Goal: Transaction & Acquisition: Purchase product/service

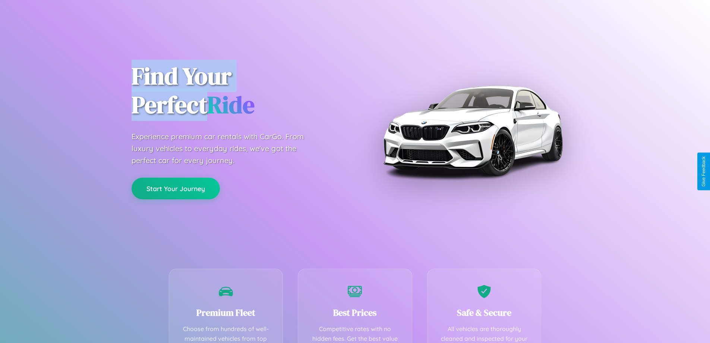
scroll to position [217, 0]
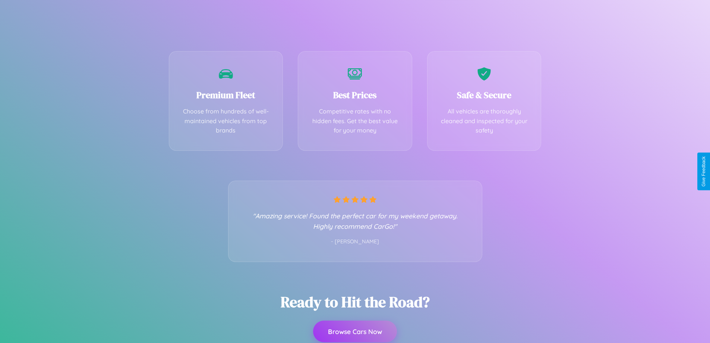
click at [355, 331] on button "Browse Cars Now" at bounding box center [355, 331] width 84 height 22
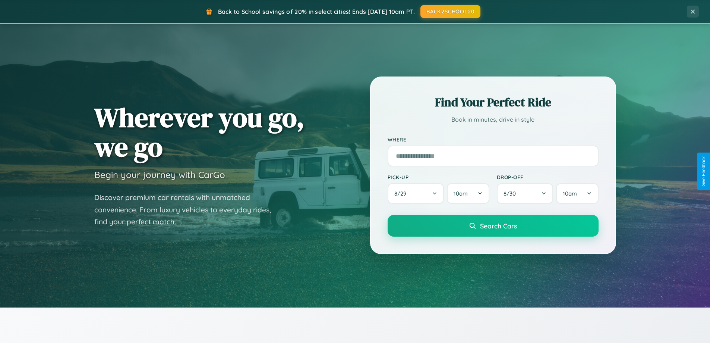
scroll to position [321, 0]
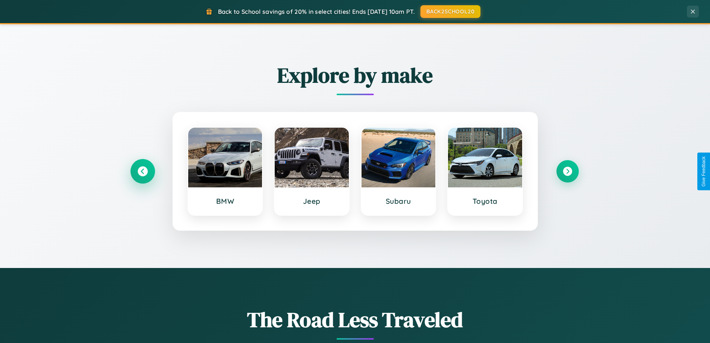
click at [142, 171] on icon at bounding box center [143, 171] width 10 height 10
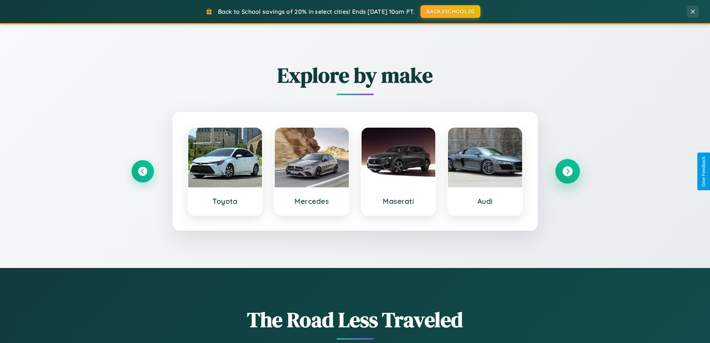
click at [567, 171] on icon at bounding box center [567, 171] width 10 height 10
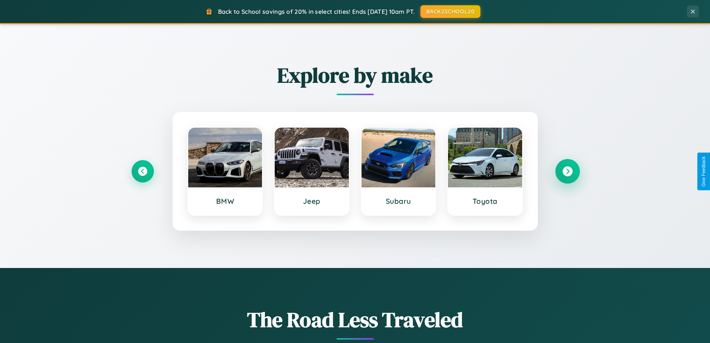
click at [567, 171] on icon at bounding box center [567, 171] width 10 height 10
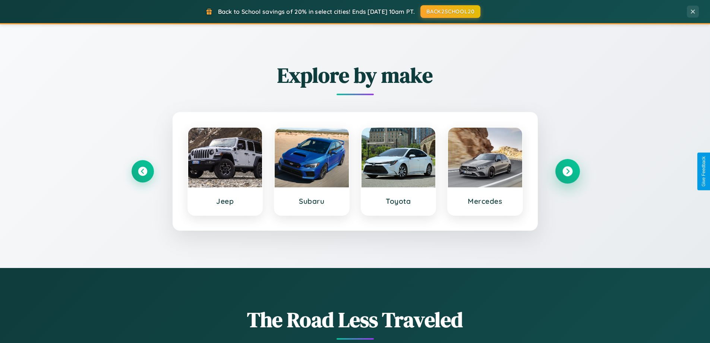
click at [567, 171] on icon at bounding box center [567, 171] width 10 height 10
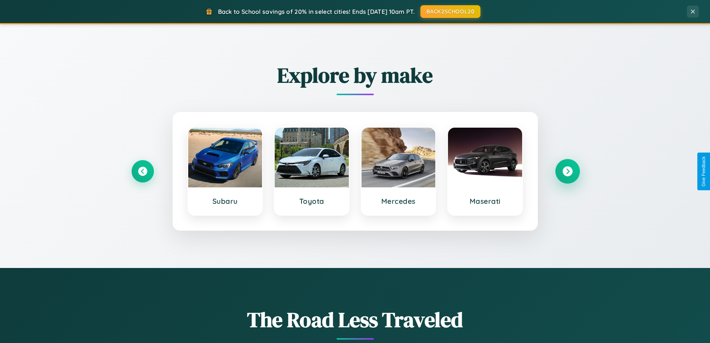
click at [567, 171] on icon at bounding box center [567, 171] width 10 height 10
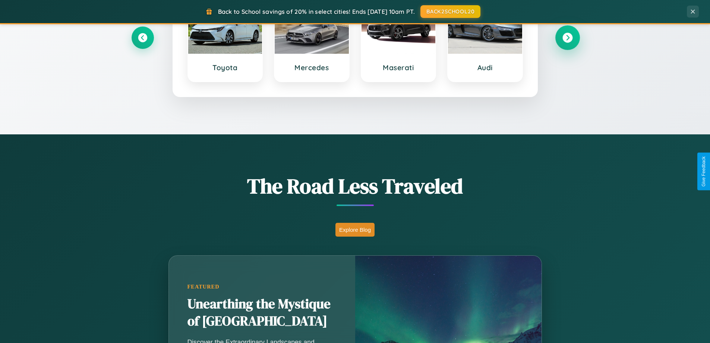
scroll to position [513, 0]
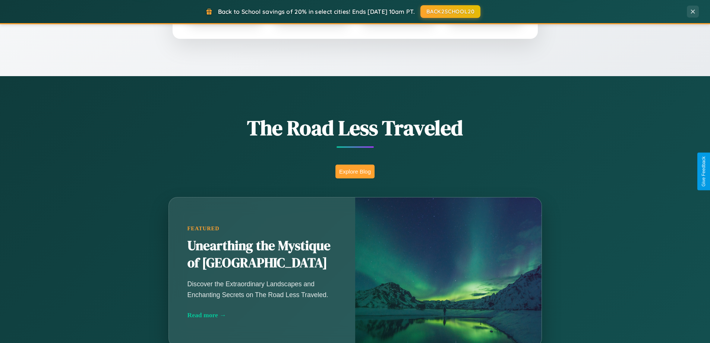
click at [355, 171] on button "Explore Blog" at bounding box center [354, 171] width 39 height 14
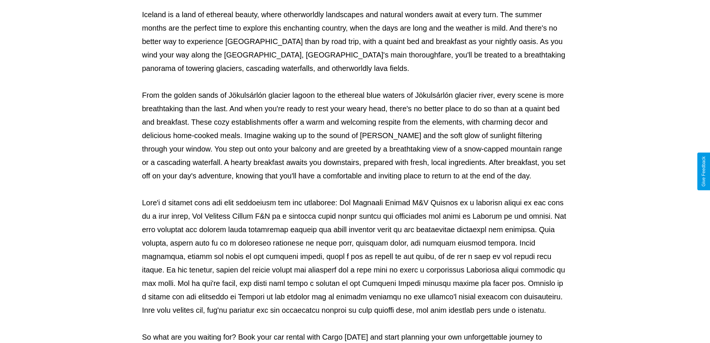
scroll to position [241, 0]
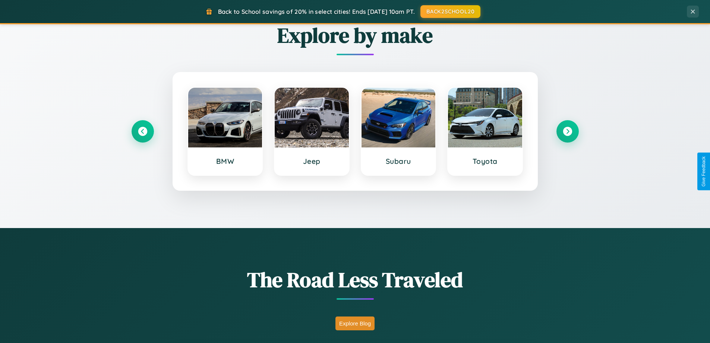
scroll to position [22, 0]
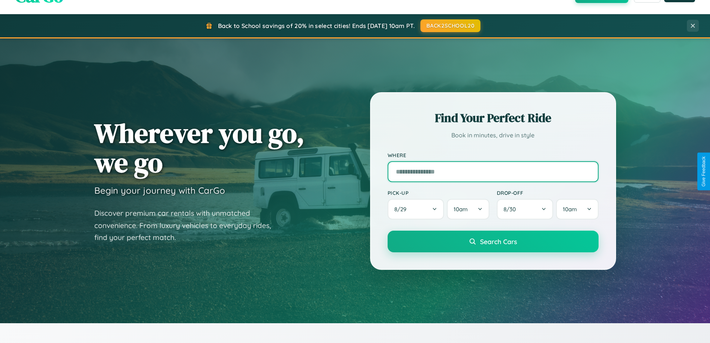
click at [493, 171] on input "text" at bounding box center [493, 171] width 211 height 21
type input "******"
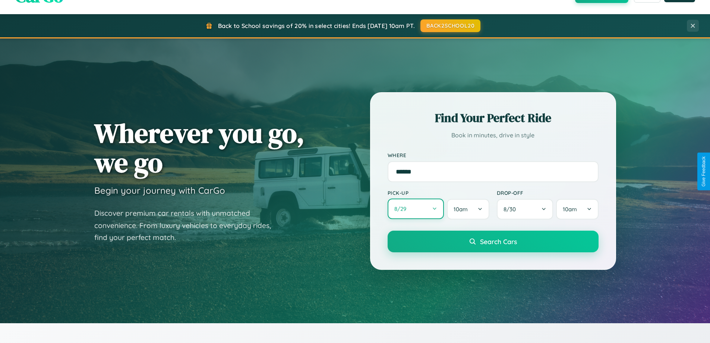
click at [416, 209] on button "8 / 29" at bounding box center [416, 208] width 57 height 20
select select "*"
select select "****"
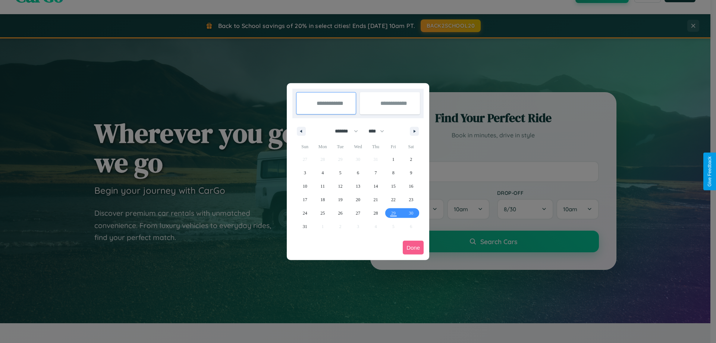
drag, startPoint x: 343, startPoint y: 131, endPoint x: 358, endPoint y: 149, distance: 23.9
click at [343, 131] on select "******* ******** ***** ***** *** **** **** ****** ********* ******* ******** **…" at bounding box center [345, 131] width 32 height 12
select select "*"
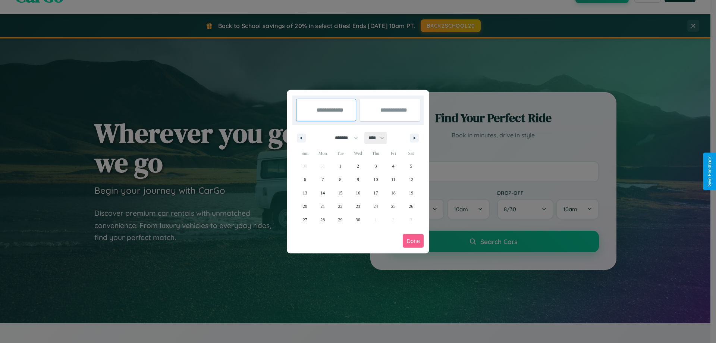
drag, startPoint x: 379, startPoint y: 138, endPoint x: 358, endPoint y: 149, distance: 24.7
click at [379, 138] on select "**** **** **** **** **** **** **** **** **** **** **** **** **** **** **** ****…" at bounding box center [376, 138] width 22 height 12
select select "****"
click at [411, 206] on span "25" at bounding box center [411, 205] width 4 height 13
type input "**********"
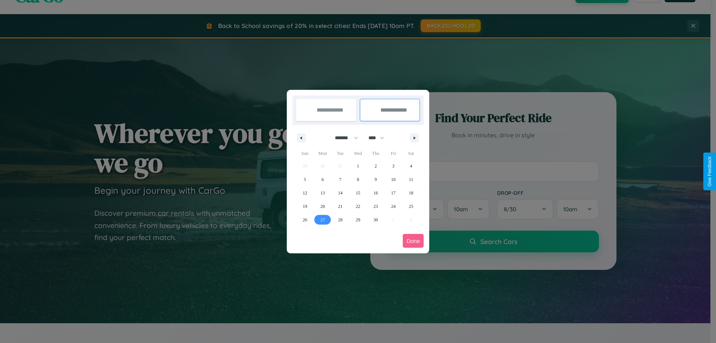
click at [322, 219] on span "27" at bounding box center [322, 219] width 4 height 13
type input "**********"
click at [413, 240] on button "Done" at bounding box center [413, 241] width 21 height 14
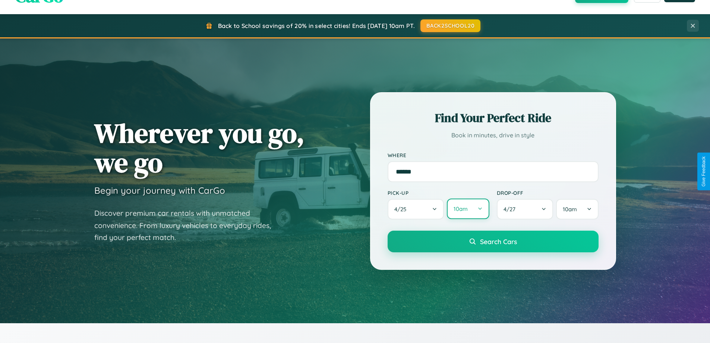
click at [468, 209] on button "10am" at bounding box center [468, 208] width 42 height 20
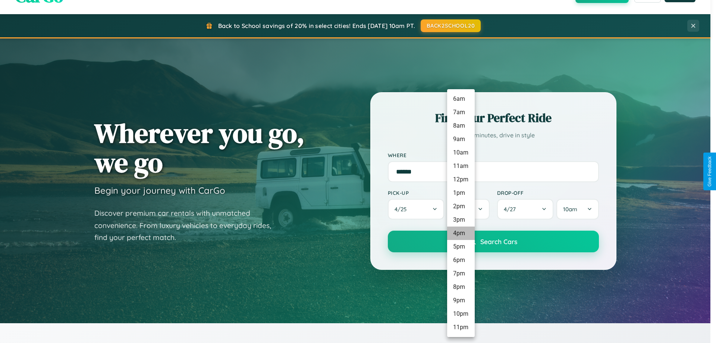
click at [460, 233] on li "4pm" at bounding box center [461, 232] width 28 height 13
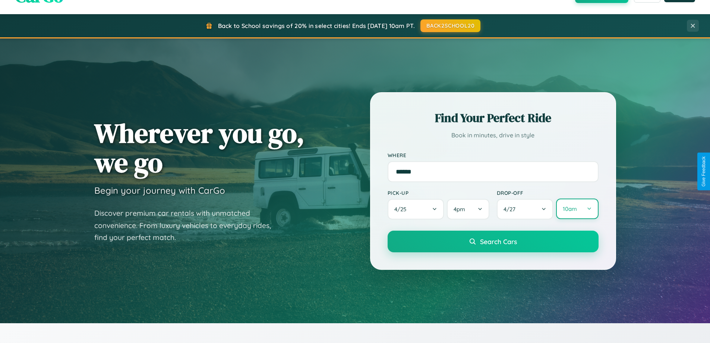
click at [577, 209] on button "10am" at bounding box center [577, 208] width 42 height 20
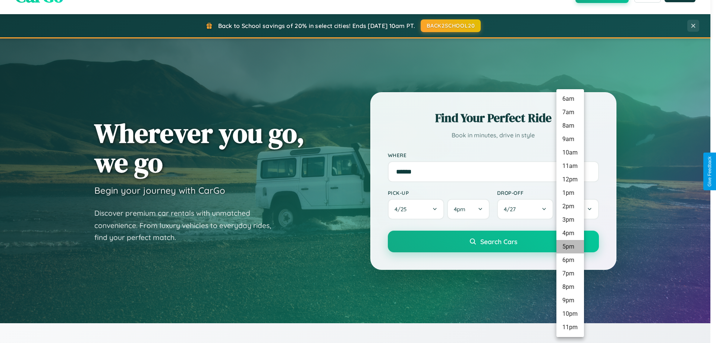
click at [570, 246] on li "5pm" at bounding box center [570, 246] width 28 height 13
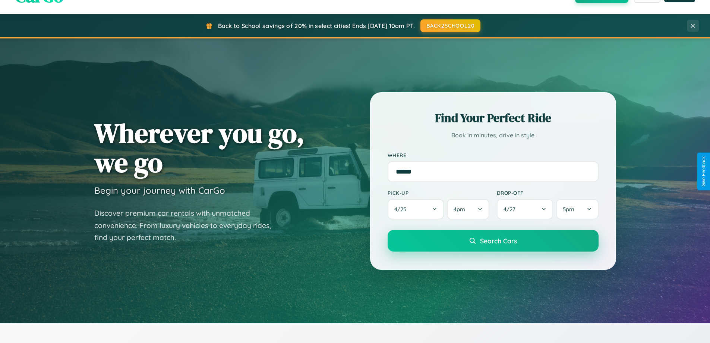
click at [493, 240] on span "Search Cars" at bounding box center [498, 240] width 37 height 8
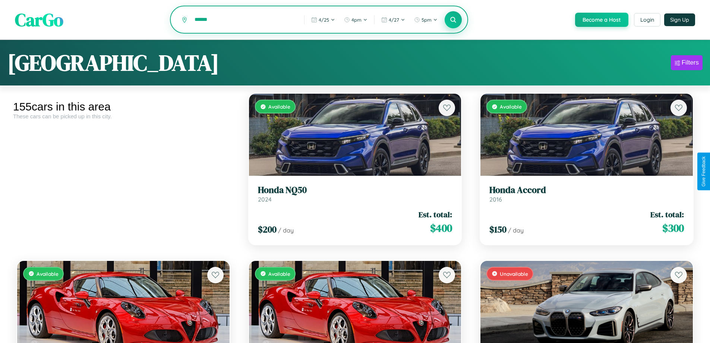
type input "******"
click at [453, 20] on icon at bounding box center [453, 19] width 7 height 7
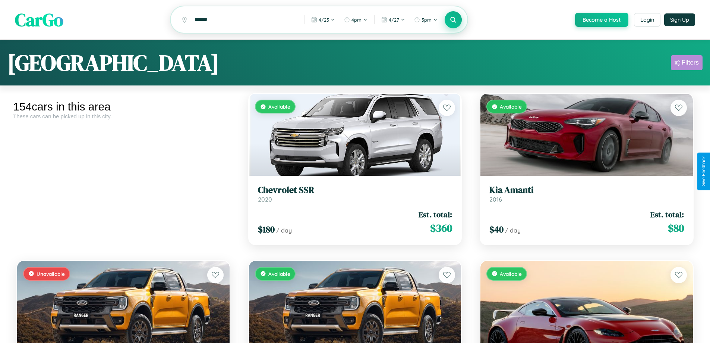
click at [687, 64] on div "Filters" at bounding box center [690, 62] width 17 height 7
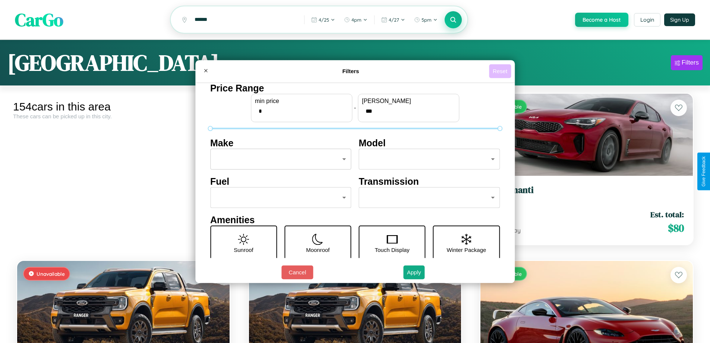
click at [501, 71] on button "Reset" at bounding box center [500, 71] width 22 height 14
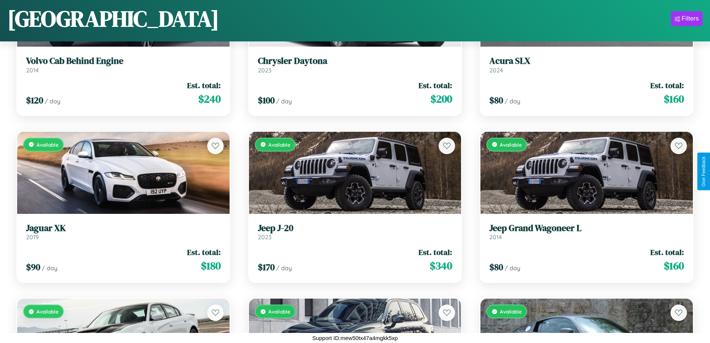
scroll to position [3443, 0]
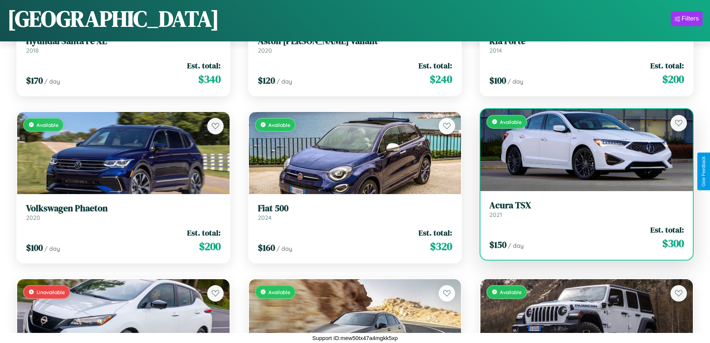
click at [582, 212] on link "Acura TSX 2021" at bounding box center [586, 209] width 195 height 18
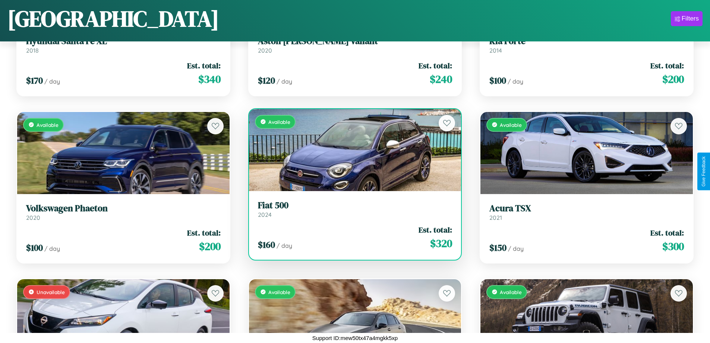
scroll to position [7782, 0]
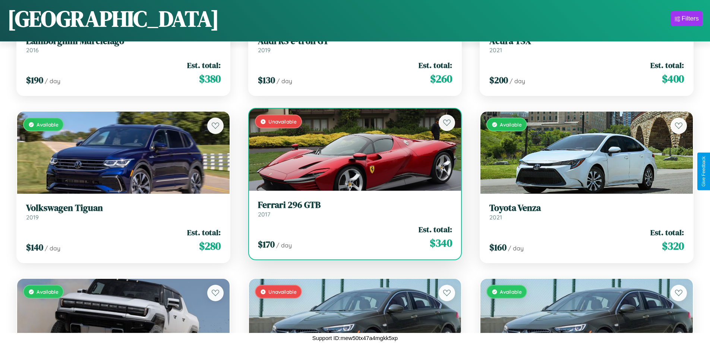
click at [352, 208] on h3 "Ferrari 296 GTB" at bounding box center [355, 204] width 195 height 11
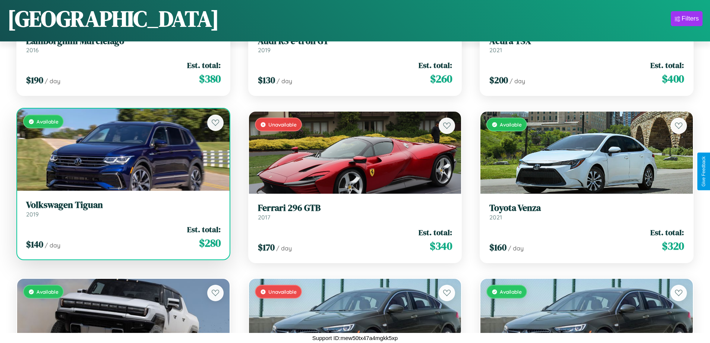
click at [122, 210] on link "Volkswagen Tiguan 2019" at bounding box center [123, 208] width 195 height 18
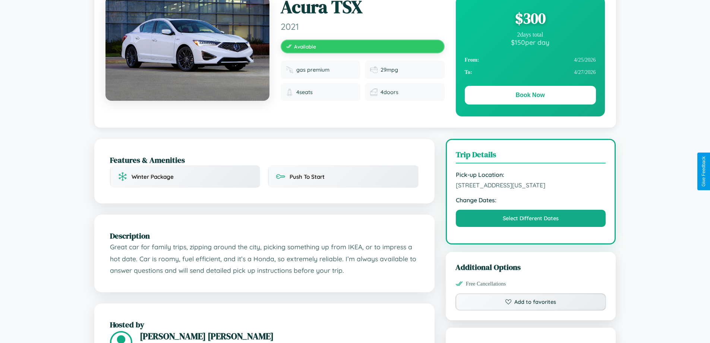
scroll to position [77, 0]
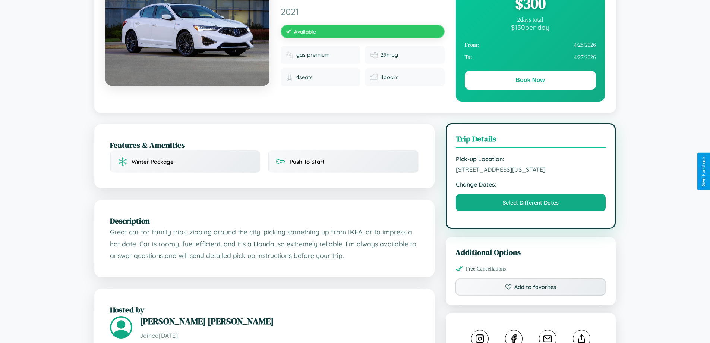
click at [531, 170] on span "[STREET_ADDRESS][US_STATE]" at bounding box center [531, 168] width 150 height 7
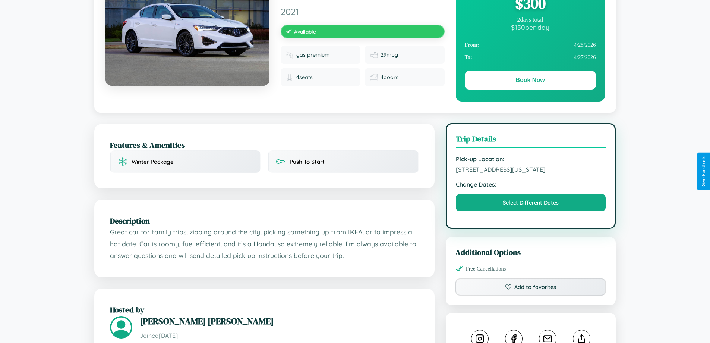
click at [531, 170] on span "[STREET_ADDRESS][US_STATE]" at bounding box center [531, 168] width 150 height 7
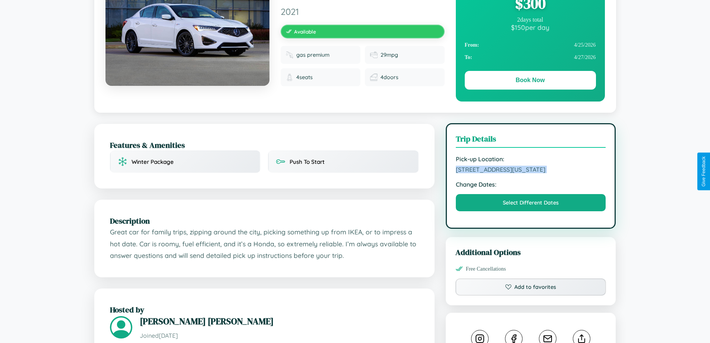
click at [531, 170] on span "[STREET_ADDRESS][US_STATE]" at bounding box center [531, 168] width 150 height 7
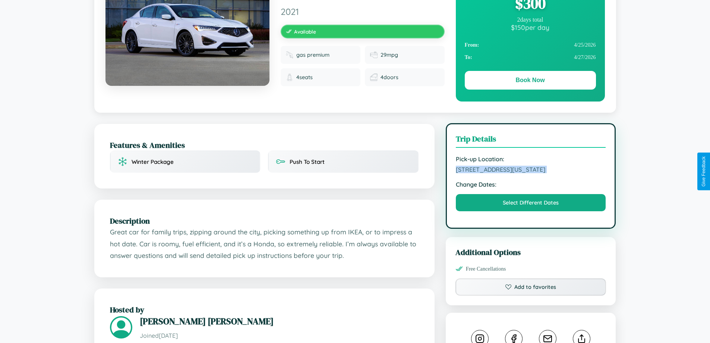
click at [531, 170] on span "[STREET_ADDRESS][US_STATE]" at bounding box center [531, 168] width 150 height 7
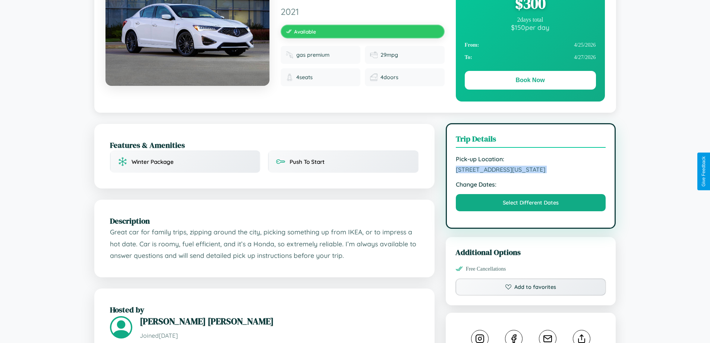
click at [531, 170] on span "[STREET_ADDRESS][US_STATE]" at bounding box center [531, 168] width 150 height 7
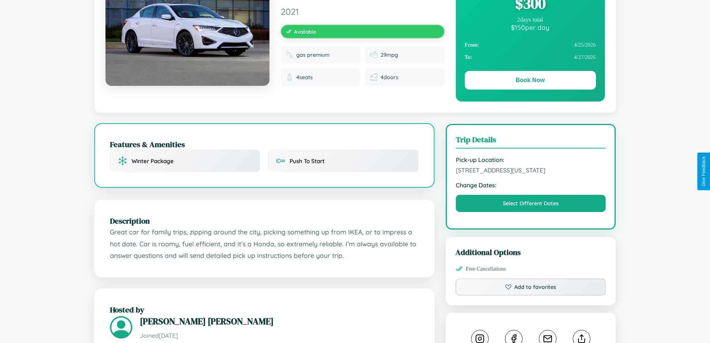
scroll to position [76, 0]
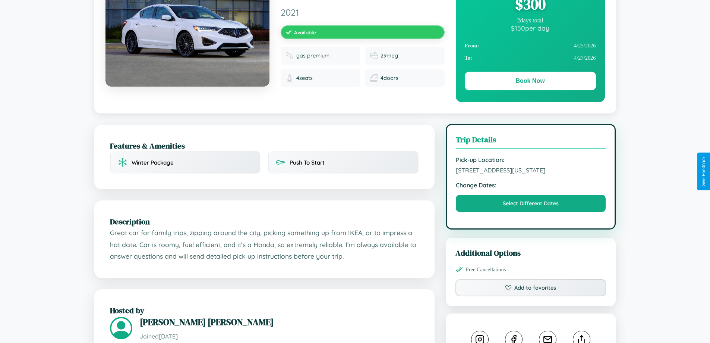
click at [531, 171] on span "[STREET_ADDRESS][US_STATE]" at bounding box center [531, 169] width 150 height 7
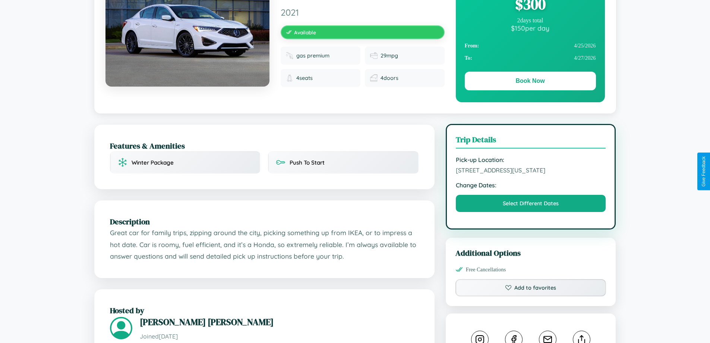
click at [531, 171] on span "[STREET_ADDRESS][US_STATE]" at bounding box center [531, 169] width 150 height 7
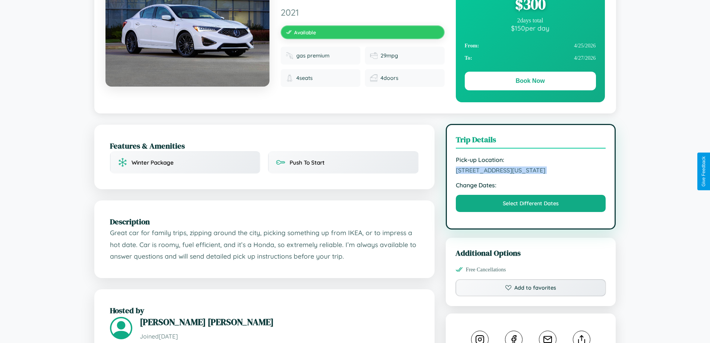
click at [531, 171] on span "[STREET_ADDRESS][US_STATE]" at bounding box center [531, 169] width 150 height 7
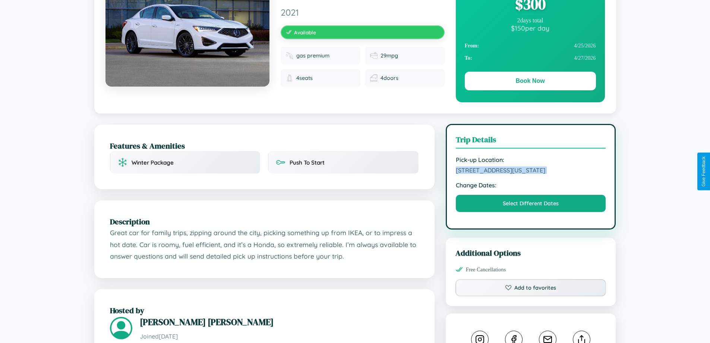
click at [531, 171] on span "[STREET_ADDRESS][US_STATE]" at bounding box center [531, 169] width 150 height 7
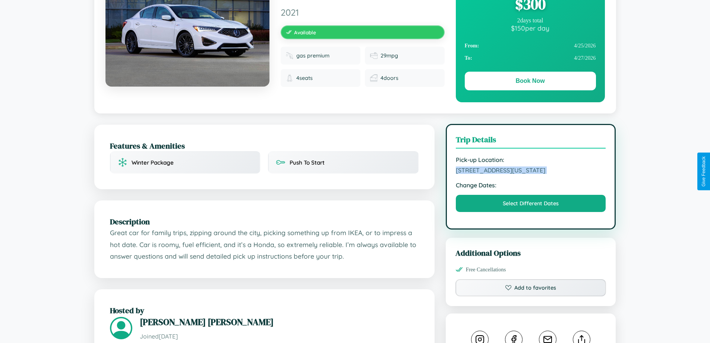
click at [531, 171] on span "[STREET_ADDRESS][US_STATE]" at bounding box center [531, 169] width 150 height 7
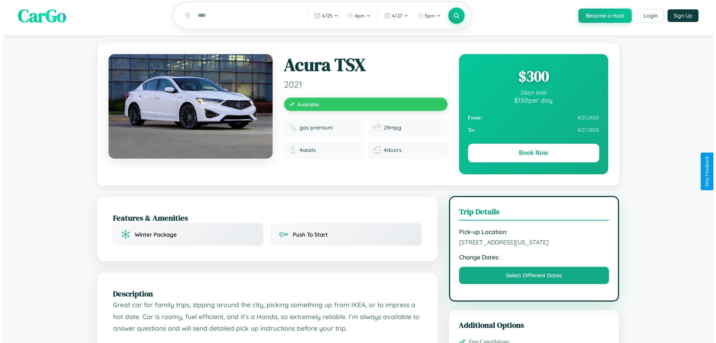
scroll to position [0, 0]
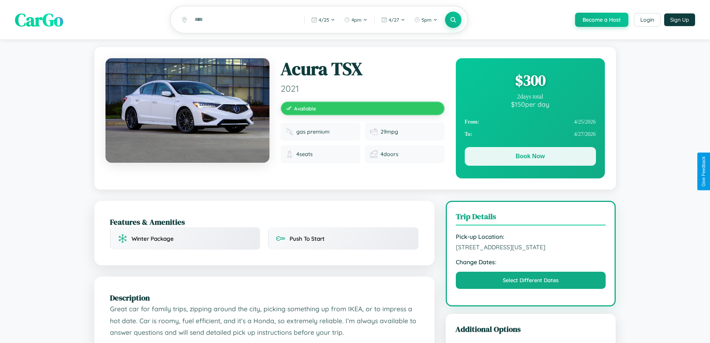
click at [530, 158] on button "Book Now" at bounding box center [530, 156] width 131 height 19
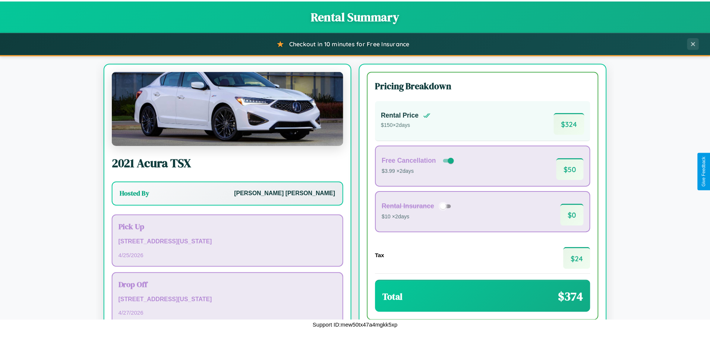
scroll to position [51, 0]
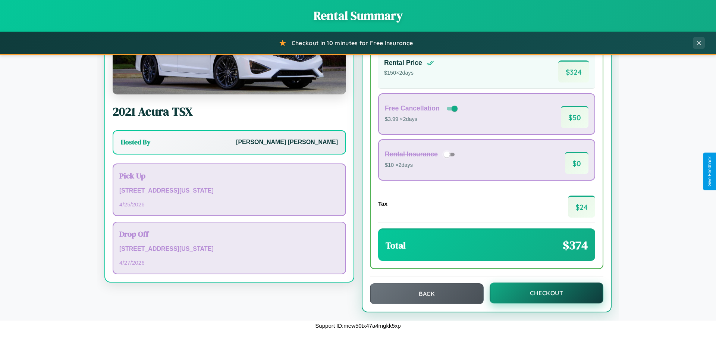
click at [541, 293] on button "Checkout" at bounding box center [546, 292] width 114 height 21
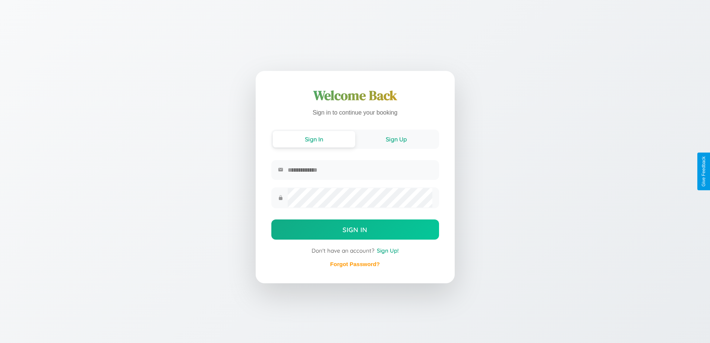
click at [396, 139] on button "Sign Up" at bounding box center [396, 139] width 82 height 16
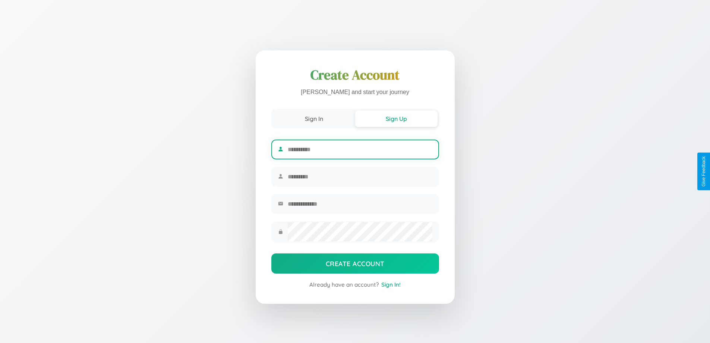
click at [360, 148] on input "text" at bounding box center [360, 149] width 144 height 18
type input "*****"
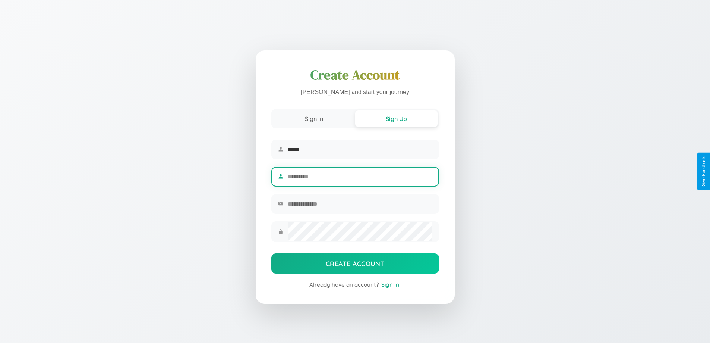
click at [360, 176] on input "text" at bounding box center [360, 176] width 144 height 18
type input "*****"
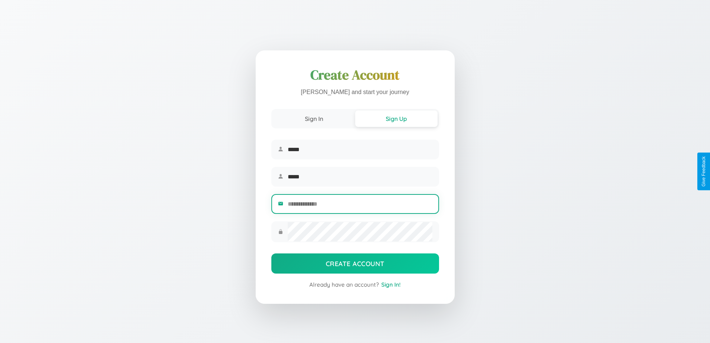
click at [360, 205] on input "email" at bounding box center [360, 204] width 144 height 18
type input "**********"
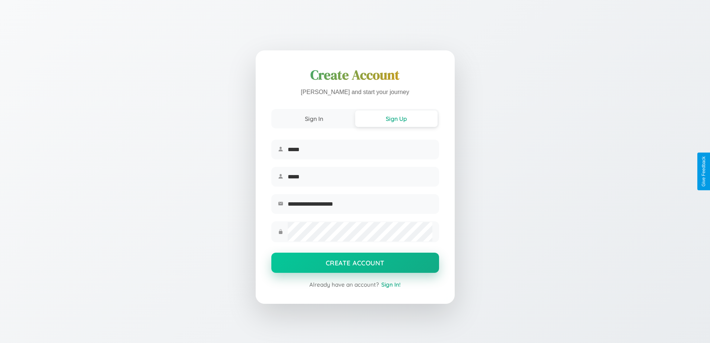
click at [355, 265] on button "Create Account" at bounding box center [355, 262] width 168 height 20
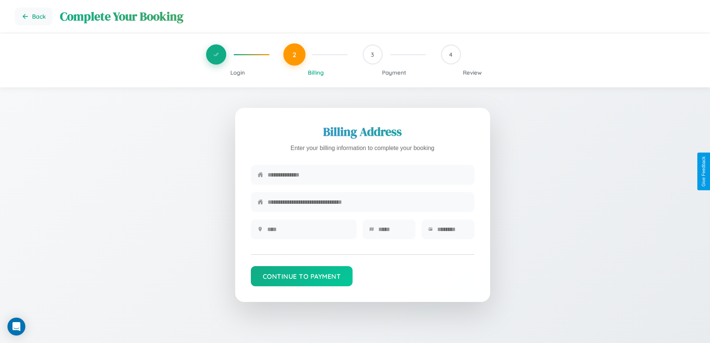
click at [368, 175] on input "text" at bounding box center [368, 174] width 200 height 18
type input "**********"
click at [308, 231] on input "text" at bounding box center [308, 229] width 83 height 18
type input "********"
click at [393, 231] on input "text" at bounding box center [393, 229] width 31 height 18
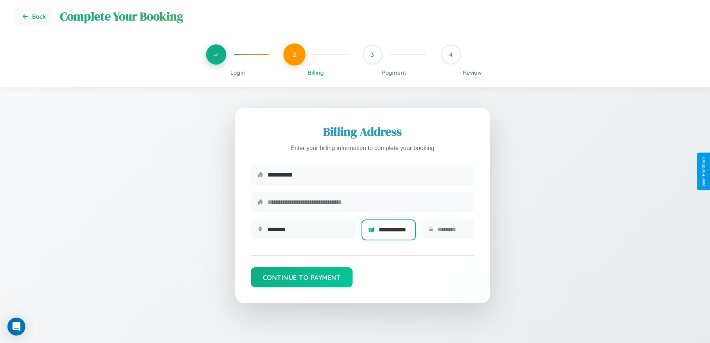
scroll to position [0, 14]
type input "**********"
click at [452, 231] on input "text" at bounding box center [453, 229] width 30 height 18
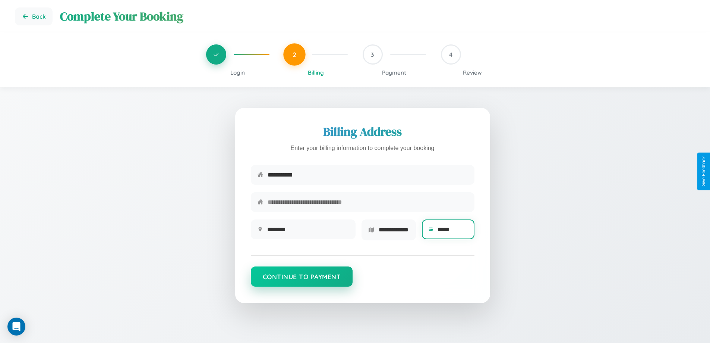
type input "*****"
click at [302, 279] on button "Continue to Payment" at bounding box center [302, 276] width 102 height 20
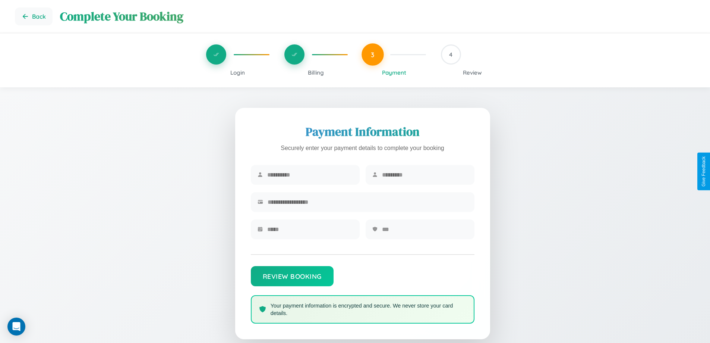
click at [310, 175] on input "text" at bounding box center [310, 174] width 86 height 18
type input "******"
click at [425, 175] on input "text" at bounding box center [425, 174] width 86 height 18
type input "*******"
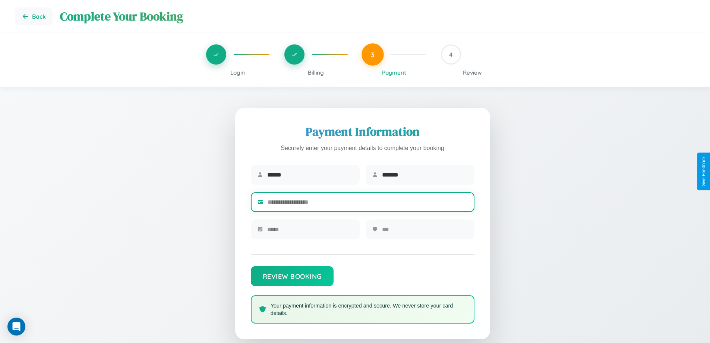
click at [368, 203] on input "text" at bounding box center [368, 202] width 200 height 18
type input "**********"
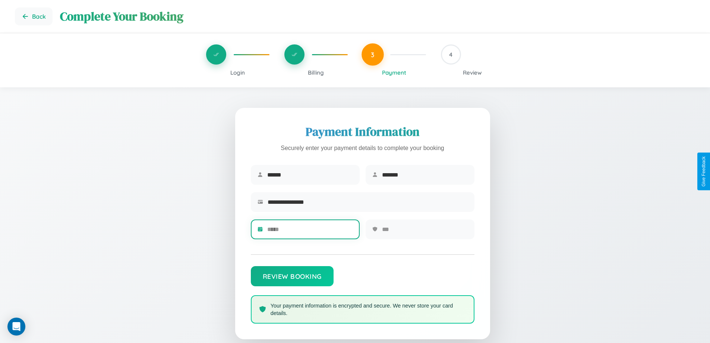
click at [310, 231] on input "text" at bounding box center [310, 229] width 86 height 18
type input "*****"
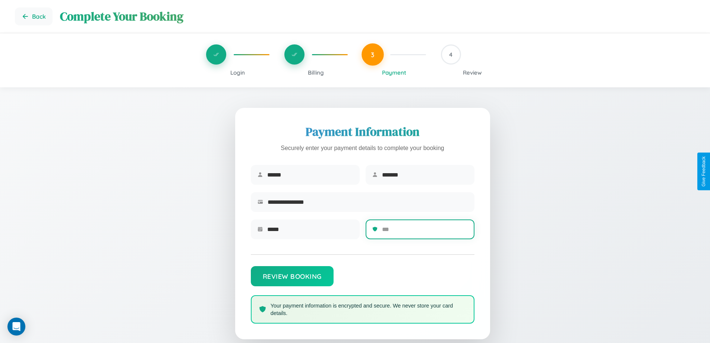
click at [425, 231] on input "text" at bounding box center [425, 229] width 86 height 18
type input "***"
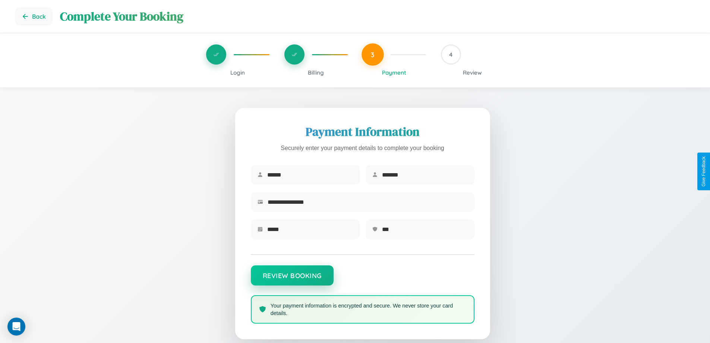
click at [292, 279] on button "Review Booking" at bounding box center [292, 275] width 83 height 20
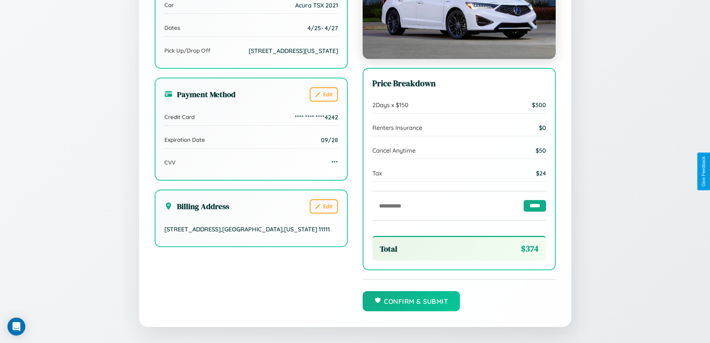
scroll to position [228, 0]
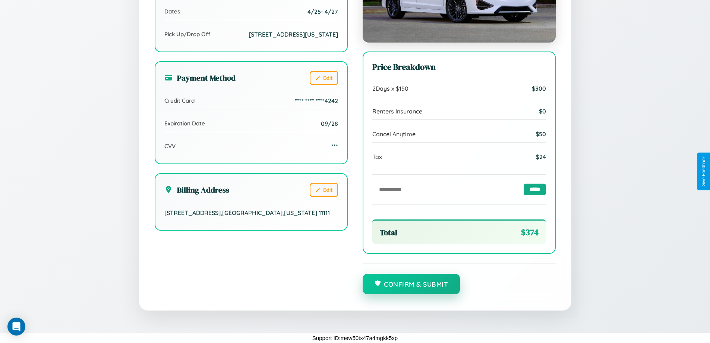
click at [411, 284] on button "Confirm & Submit" at bounding box center [412, 284] width 98 height 20
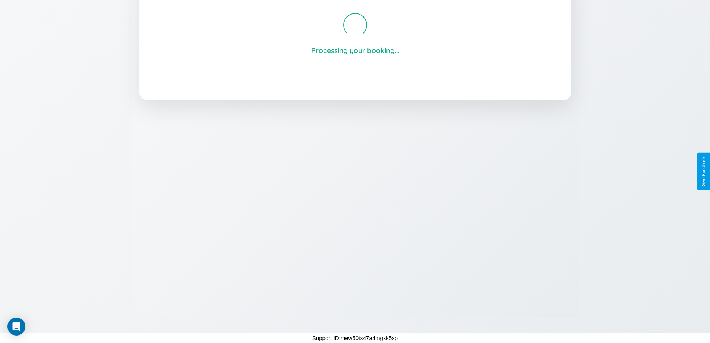
scroll to position [142, 0]
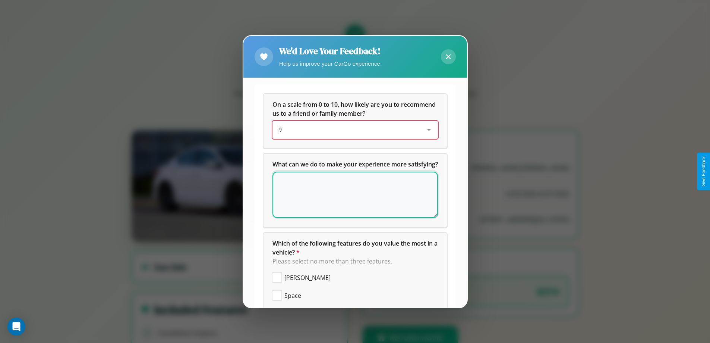
click at [352, 130] on div "9" at bounding box center [349, 129] width 142 height 9
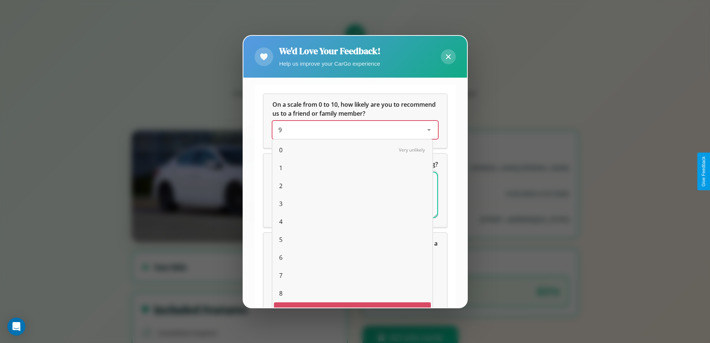
scroll to position [13, 31]
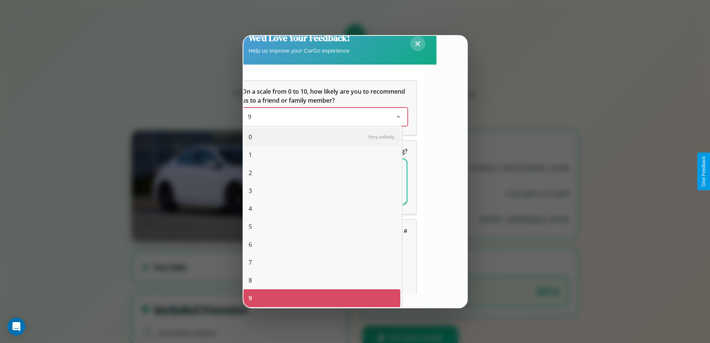
click at [250, 137] on span "0" at bounding box center [250, 136] width 3 height 9
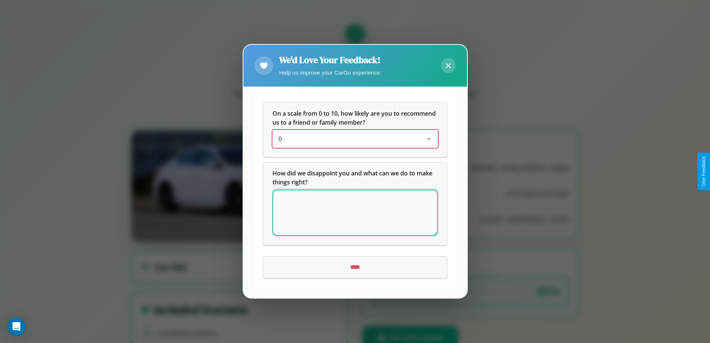
scroll to position [0, 0]
click at [448, 66] on icon at bounding box center [448, 65] width 5 height 5
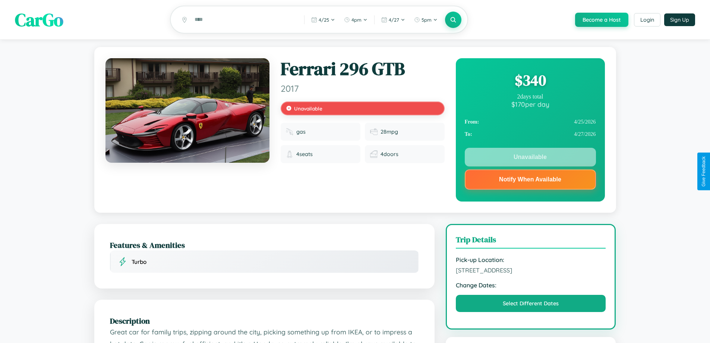
click at [530, 81] on div "$ 340" at bounding box center [530, 80] width 131 height 20
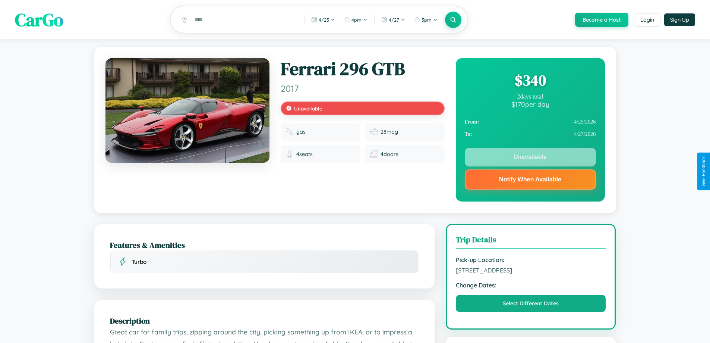
click at [530, 81] on div "$ 340" at bounding box center [530, 80] width 131 height 20
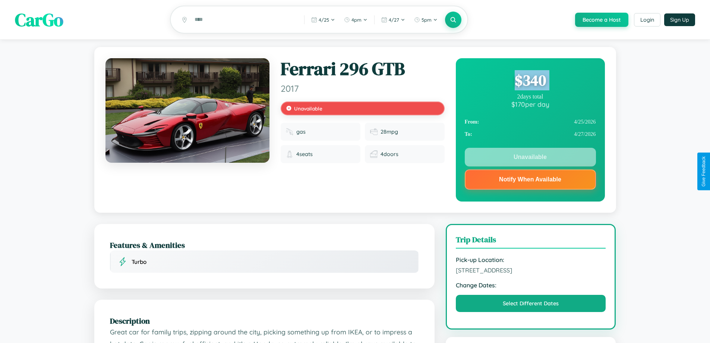
click at [530, 81] on div "$ 340" at bounding box center [530, 80] width 131 height 20
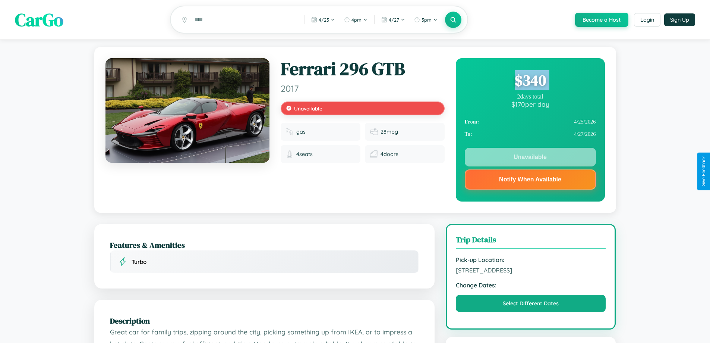
click at [530, 81] on div "$ 340" at bounding box center [530, 80] width 131 height 20
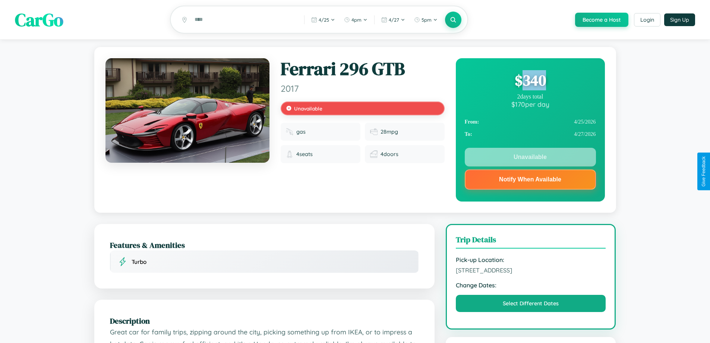
click at [530, 81] on div "$ 340" at bounding box center [530, 80] width 131 height 20
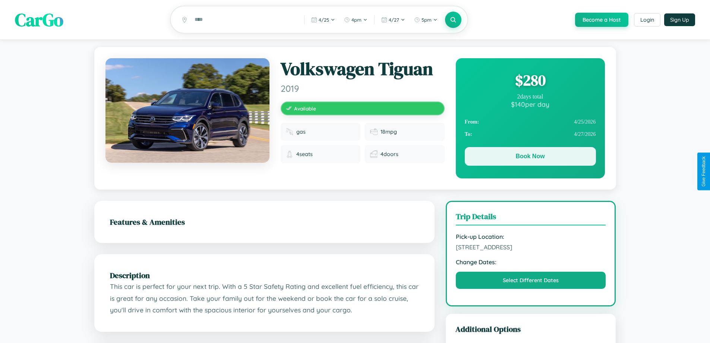
click at [530, 157] on button "Book Now" at bounding box center [530, 156] width 131 height 19
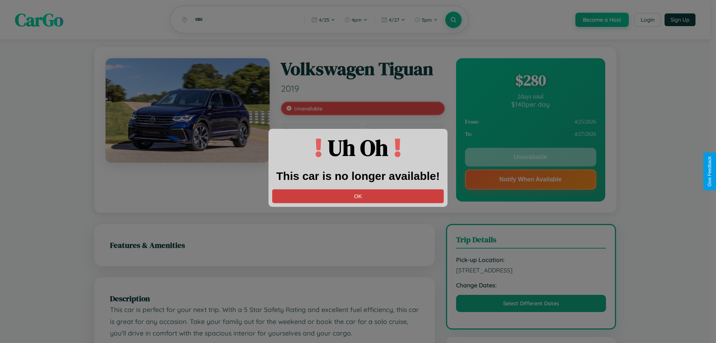
click at [358, 196] on button "OK" at bounding box center [357, 196] width 171 height 14
